Goal: Task Accomplishment & Management: Use online tool/utility

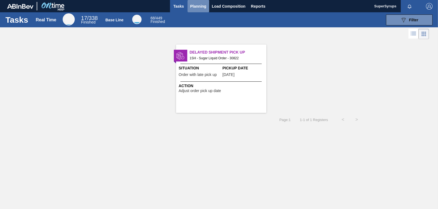
click at [199, 4] on span "Planning" at bounding box center [198, 6] width 16 height 7
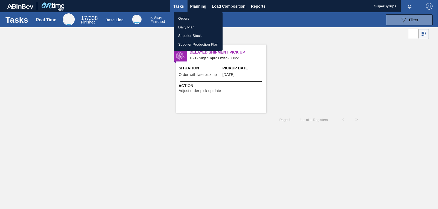
click at [199, 17] on li "Orders" at bounding box center [198, 18] width 49 height 9
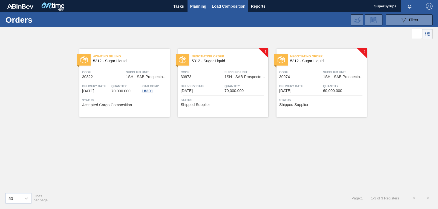
click at [229, 5] on span "Load Composition" at bounding box center [229, 6] width 34 height 7
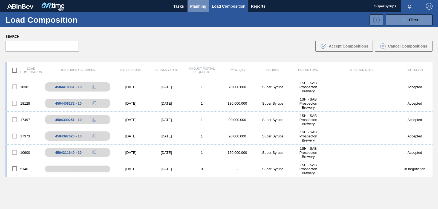
click at [191, 8] on span "Planning" at bounding box center [198, 6] width 16 height 7
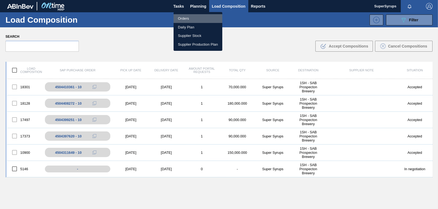
click at [197, 22] on li "Orders" at bounding box center [197, 18] width 49 height 9
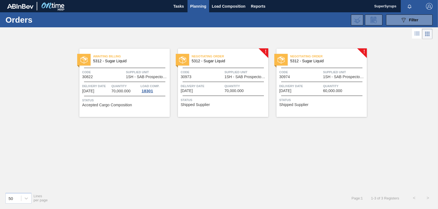
click at [239, 108] on div "Negotiating Order 5312 - Sugar Liquid Code 30973 Supplied Unit 1SH - SAB Prospe…" at bounding box center [223, 83] width 90 height 68
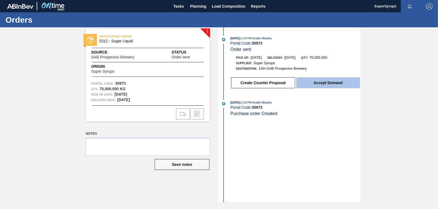
click at [300, 82] on button "Accept Demand" at bounding box center [328, 82] width 64 height 11
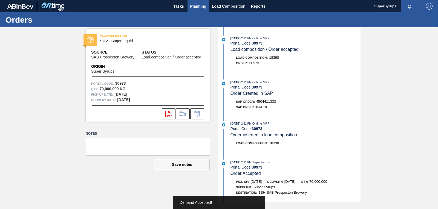
click at [199, 7] on span "Planning" at bounding box center [198, 6] width 16 height 7
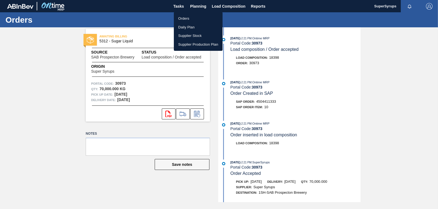
click at [202, 18] on li "Orders" at bounding box center [198, 18] width 49 height 9
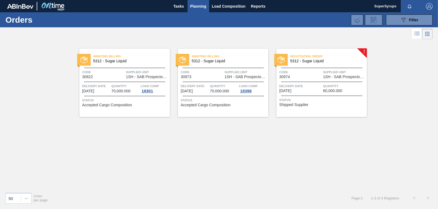
click at [340, 102] on span "Status" at bounding box center [322, 99] width 86 height 5
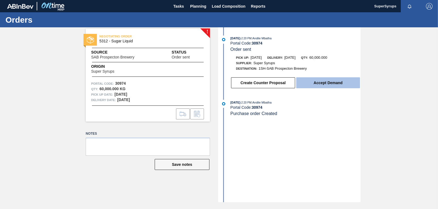
click at [322, 87] on button "Accept Demand" at bounding box center [328, 82] width 64 height 11
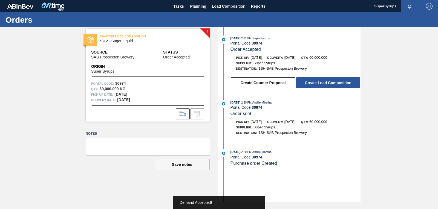
click at [321, 86] on button "Create Load Composition" at bounding box center [328, 82] width 64 height 11
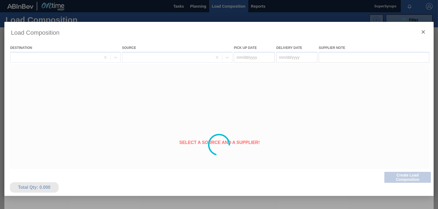
type Date "[DATE]"
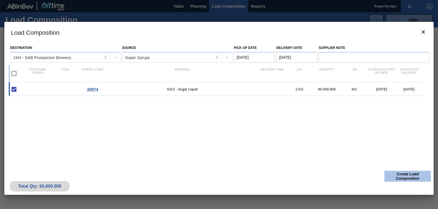
click at [389, 172] on button "Create Load Composition" at bounding box center [407, 176] width 47 height 11
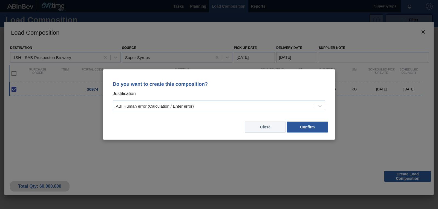
click at [274, 129] on button "Close" at bounding box center [265, 127] width 41 height 11
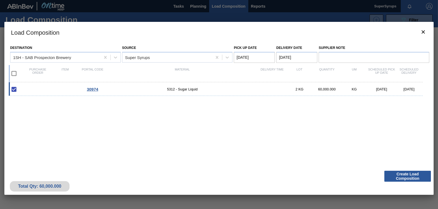
click at [274, 129] on div "30974 5312 - Sugar Liquid 2 KG 60,000.000 KG [DATE] [DATE]" at bounding box center [218, 122] width 418 height 80
click at [393, 176] on button "Create Load Composition" at bounding box center [407, 176] width 47 height 11
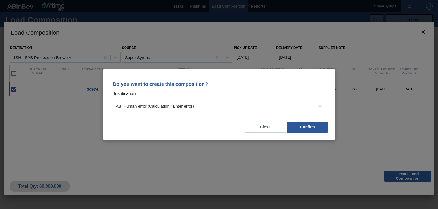
click at [300, 103] on div "ABI Human error (Calculation / Enter error)" at bounding box center [214, 106] width 202 height 8
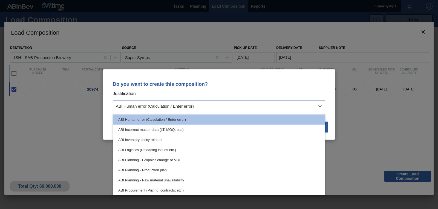
click at [300, 103] on div "ABI Human error (Calculation / Enter error)" at bounding box center [214, 106] width 202 height 8
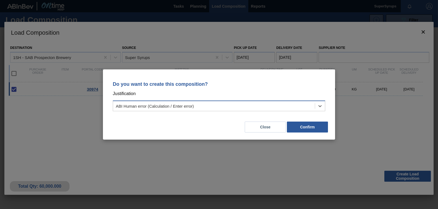
click at [300, 103] on div "ABI Human error (Calculation / Enter error)" at bounding box center [214, 106] width 202 height 8
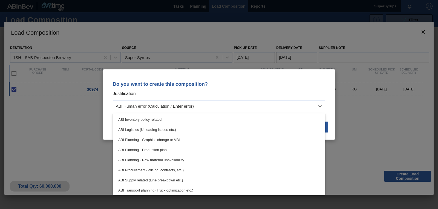
scroll to position [48, 0]
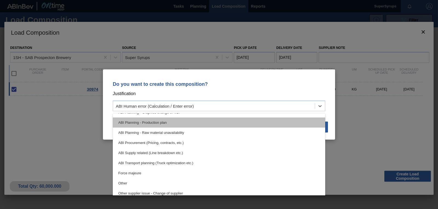
click at [206, 124] on div "ABI Planning - Production plan" at bounding box center [219, 123] width 212 height 10
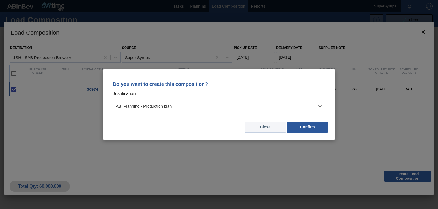
click at [270, 132] on button "Close" at bounding box center [265, 127] width 41 height 11
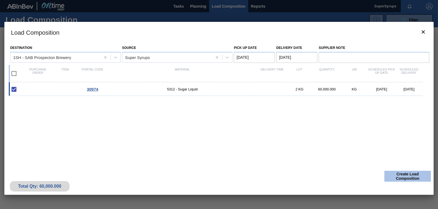
click at [412, 175] on button "Create Load Composition" at bounding box center [407, 176] width 47 height 11
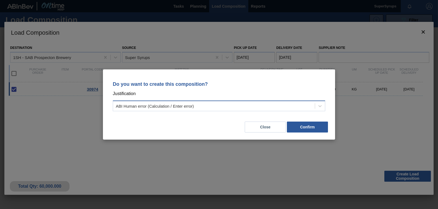
click at [293, 107] on div "ABI Human error (Calculation / Enter error)" at bounding box center [214, 106] width 202 height 8
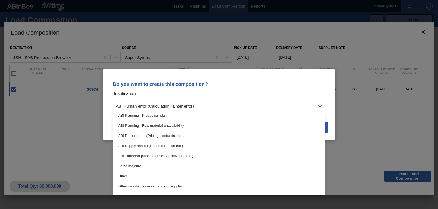
scroll to position [102, 0]
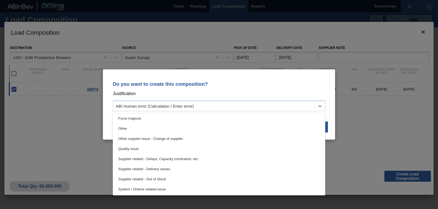
click at [373, 46] on div "Do you want to create this composition? Justification option Force majeure focu…" at bounding box center [219, 104] width 438 height 209
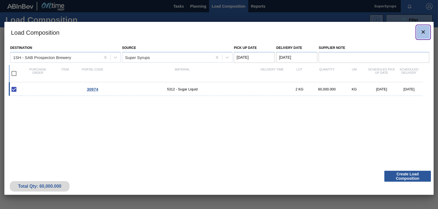
click at [417, 34] on button "botão de ícone" at bounding box center [422, 32] width 13 height 13
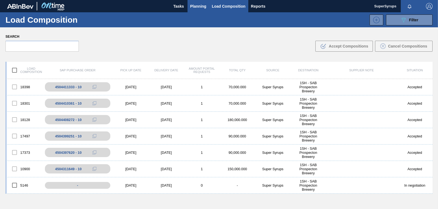
click at [201, 3] on span "Planning" at bounding box center [198, 6] width 16 height 7
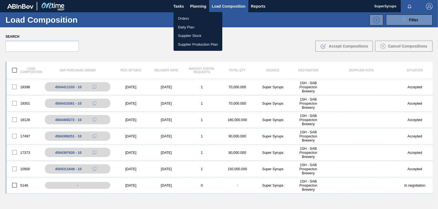
click at [191, 15] on li "Orders" at bounding box center [197, 18] width 49 height 9
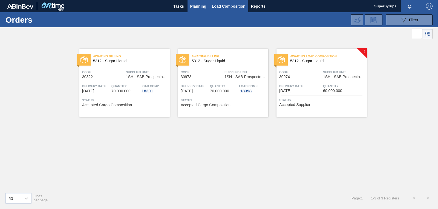
click at [223, 6] on span "Load Composition" at bounding box center [229, 6] width 34 height 7
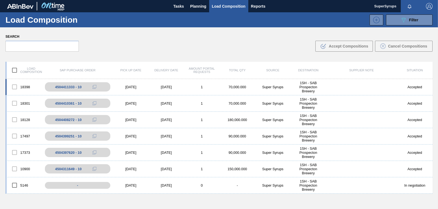
click at [184, 88] on div "1" at bounding box center [202, 87] width 36 height 4
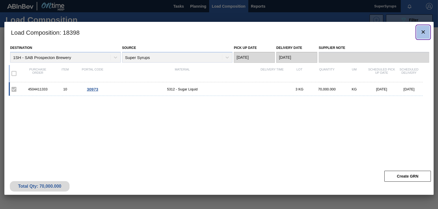
click at [423, 32] on icon "botão de ícone" at bounding box center [423, 32] width 7 height 7
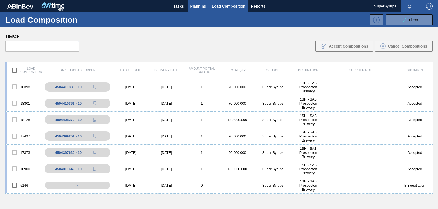
click at [198, 4] on span "Planning" at bounding box center [198, 6] width 16 height 7
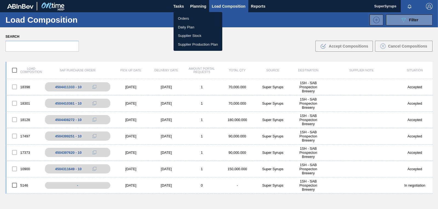
click at [204, 16] on li "Orders" at bounding box center [197, 18] width 49 height 9
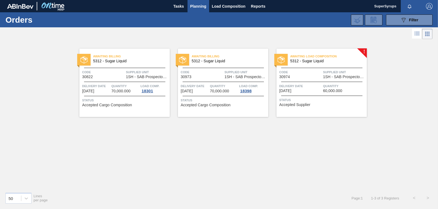
click at [330, 97] on div "Awaiting Load Composition 5312 - Sugar Liquid Code 30974 Supplied Unit 1SH - SA…" at bounding box center [321, 83] width 90 height 68
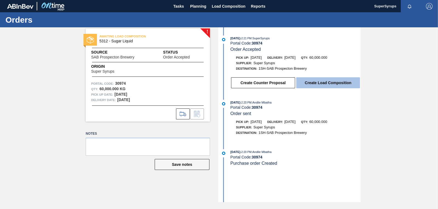
click at [319, 81] on button "Create Load Composition" at bounding box center [328, 82] width 64 height 11
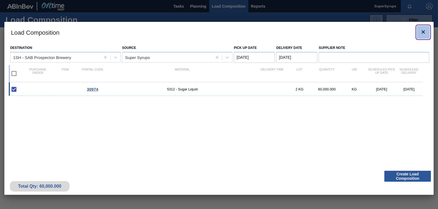
click at [426, 29] on button "botão de ícone" at bounding box center [422, 32] width 13 height 13
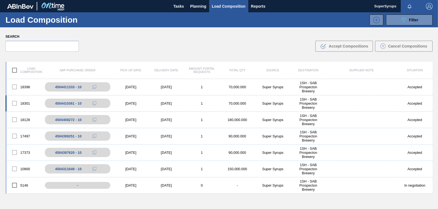
click at [189, 101] on div "1" at bounding box center [202, 103] width 36 height 4
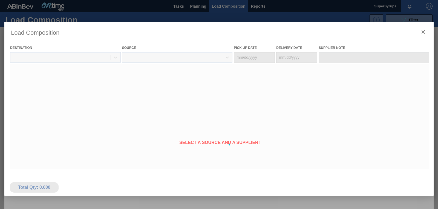
type Date "[DATE]"
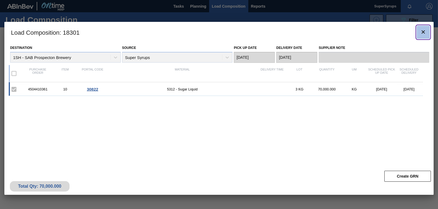
click at [422, 35] on icon "botão de ícone" at bounding box center [423, 32] width 7 height 7
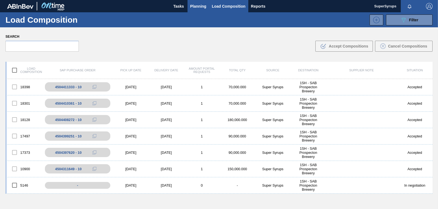
click at [200, 5] on span "Planning" at bounding box center [198, 6] width 16 height 7
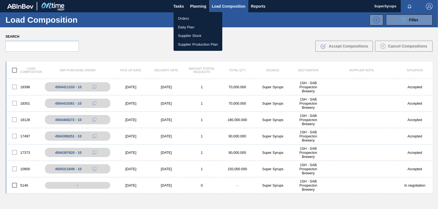
click at [188, 18] on li "Orders" at bounding box center [197, 18] width 49 height 9
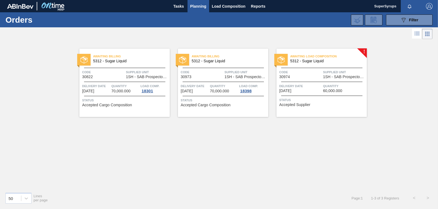
click at [221, 93] on div "Quantity 70,000.000" at bounding box center [224, 88] width 28 height 10
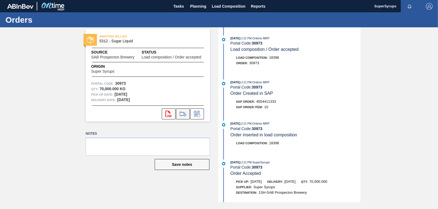
click at [183, 113] on icon at bounding box center [182, 114] width 9 height 7
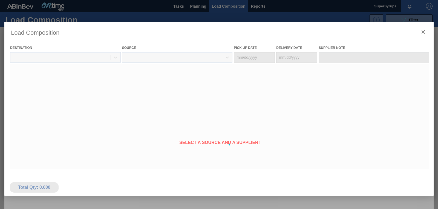
type Date "[DATE]"
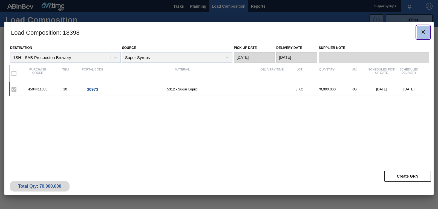
click at [423, 35] on icon "botão de ícone" at bounding box center [423, 32] width 7 height 7
